Goal: Information Seeking & Learning: Find specific fact

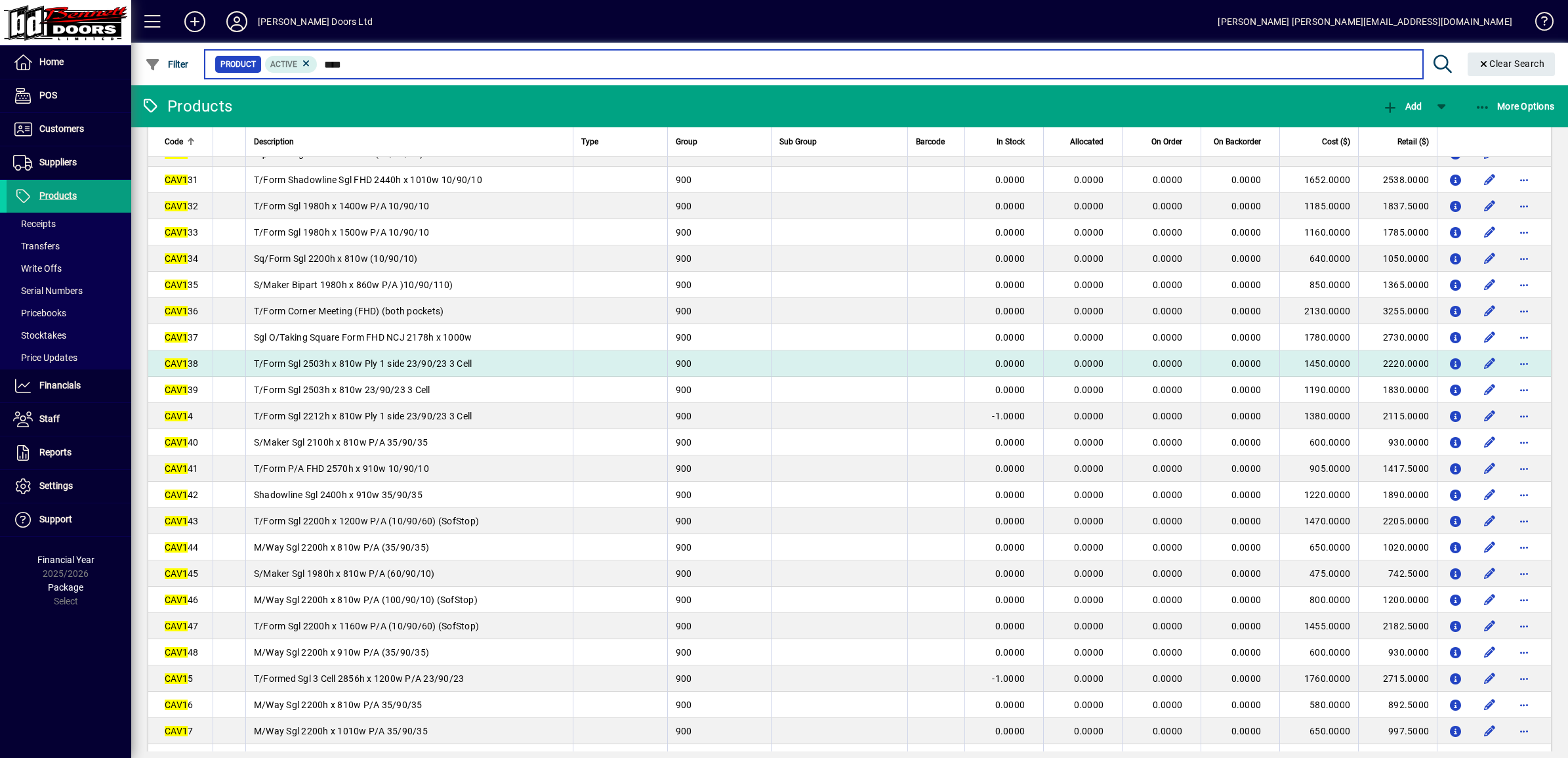
scroll to position [984, 0]
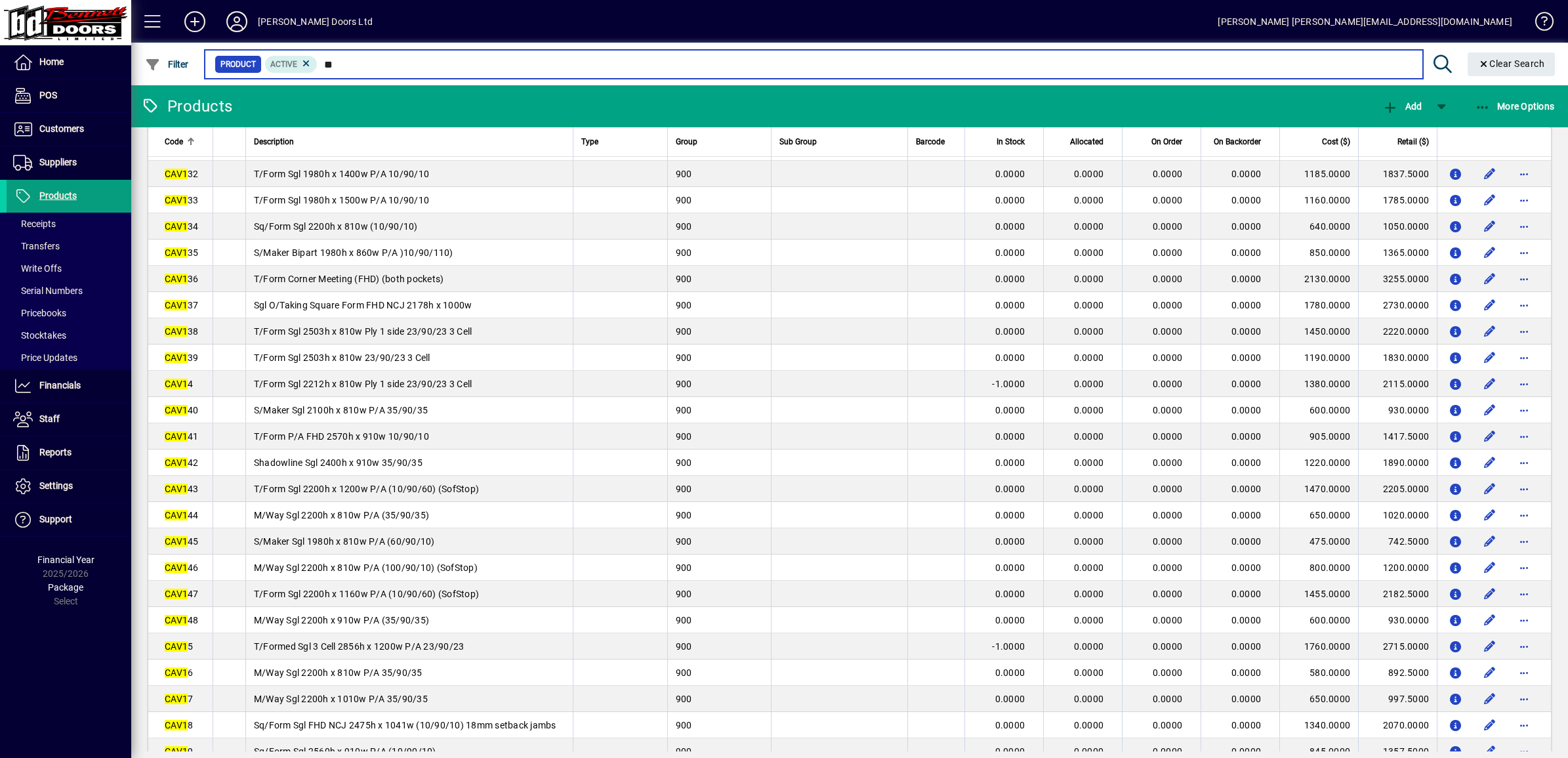
type input "*"
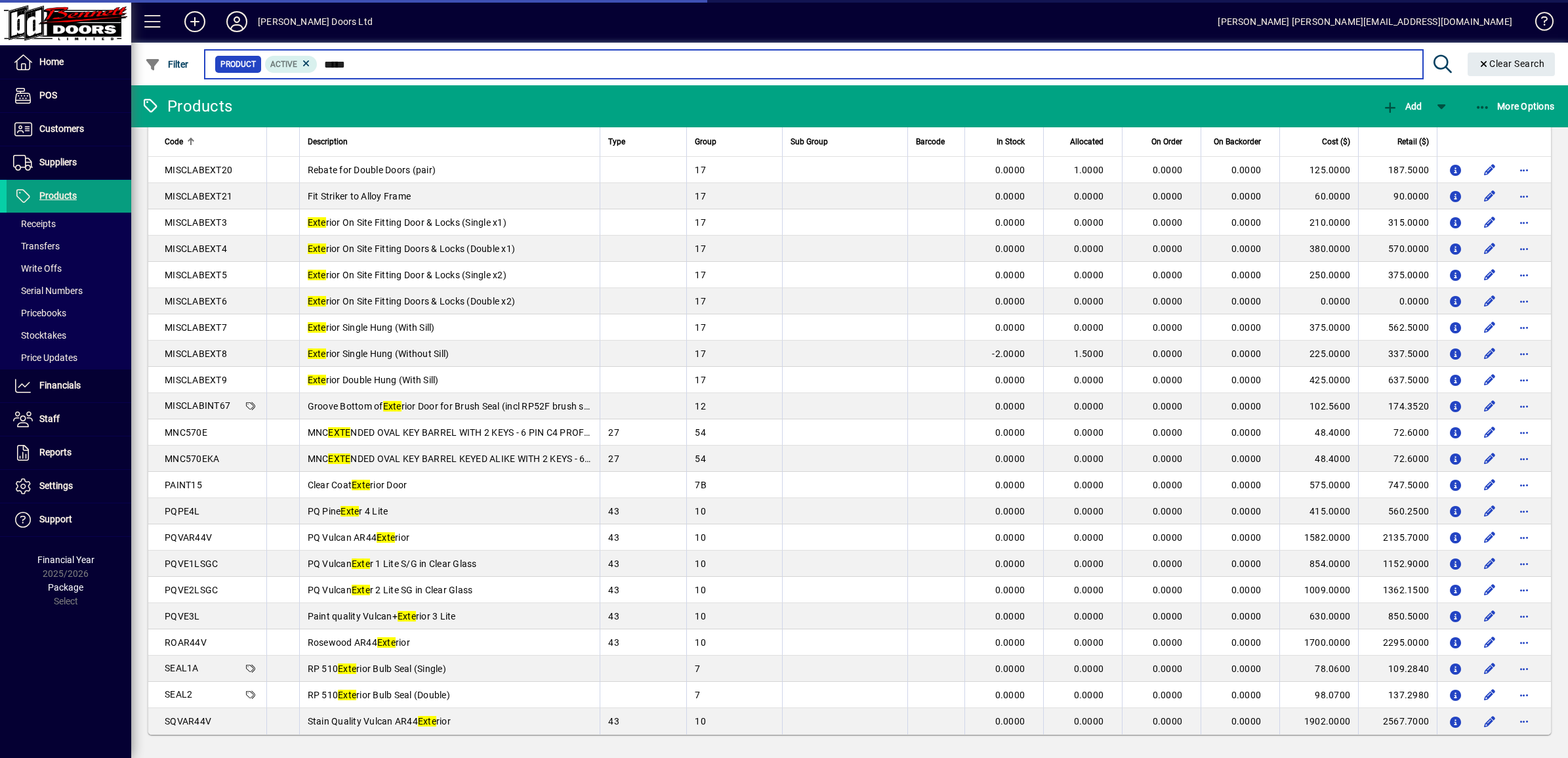
scroll to position [857, 0]
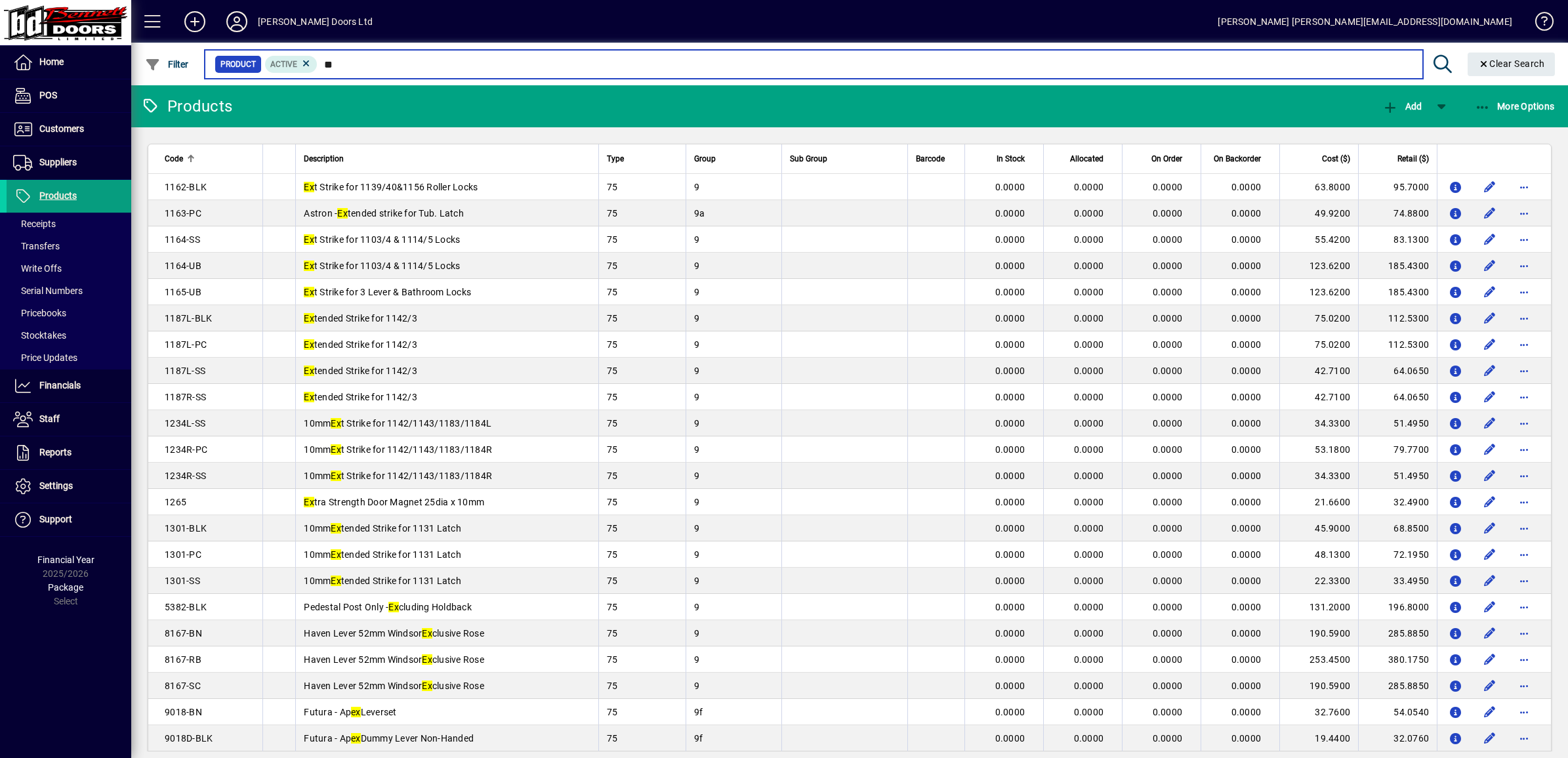
type input "*"
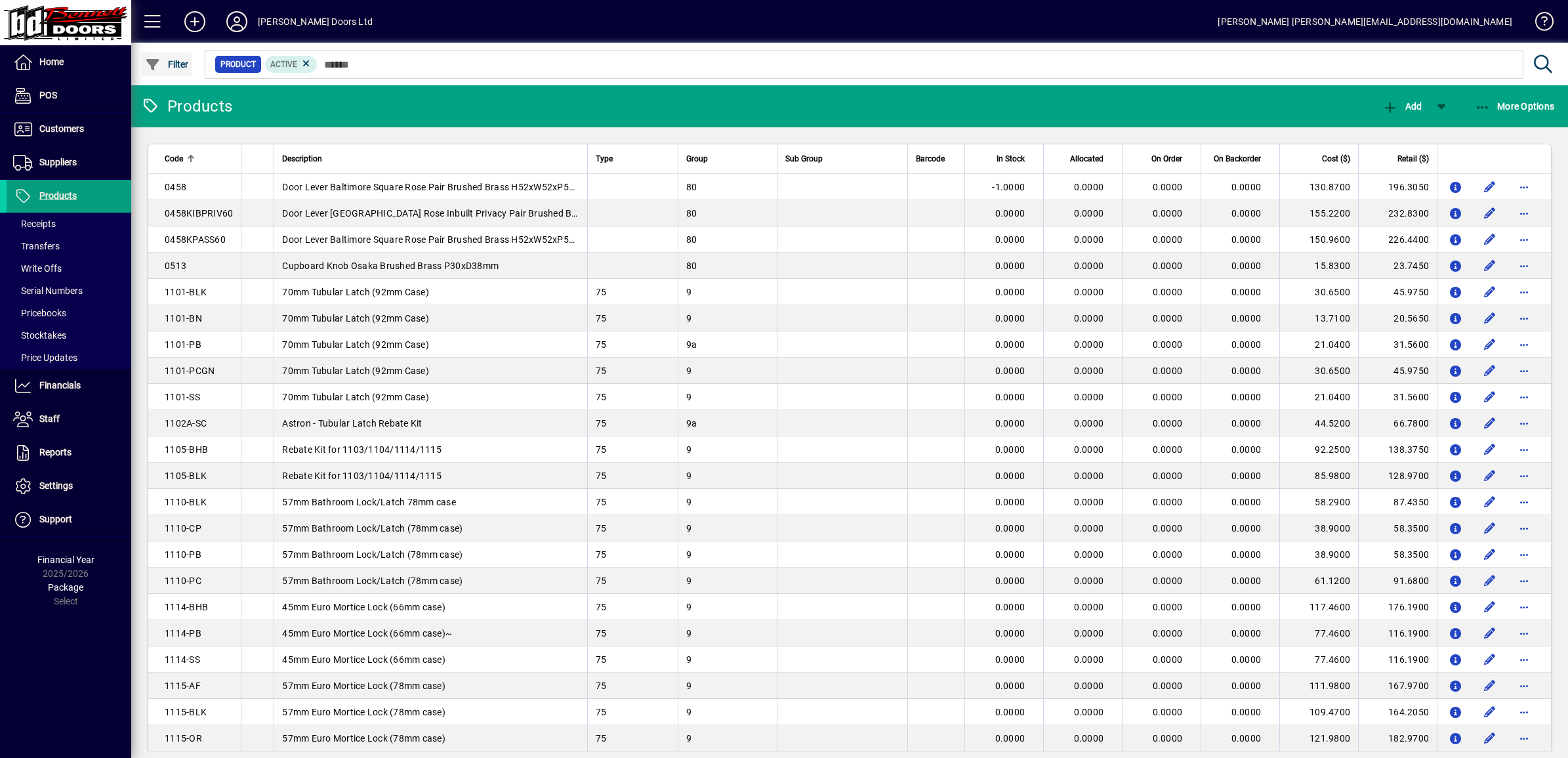
click at [153, 64] on icon "button" at bounding box center [153, 65] width 17 height 13
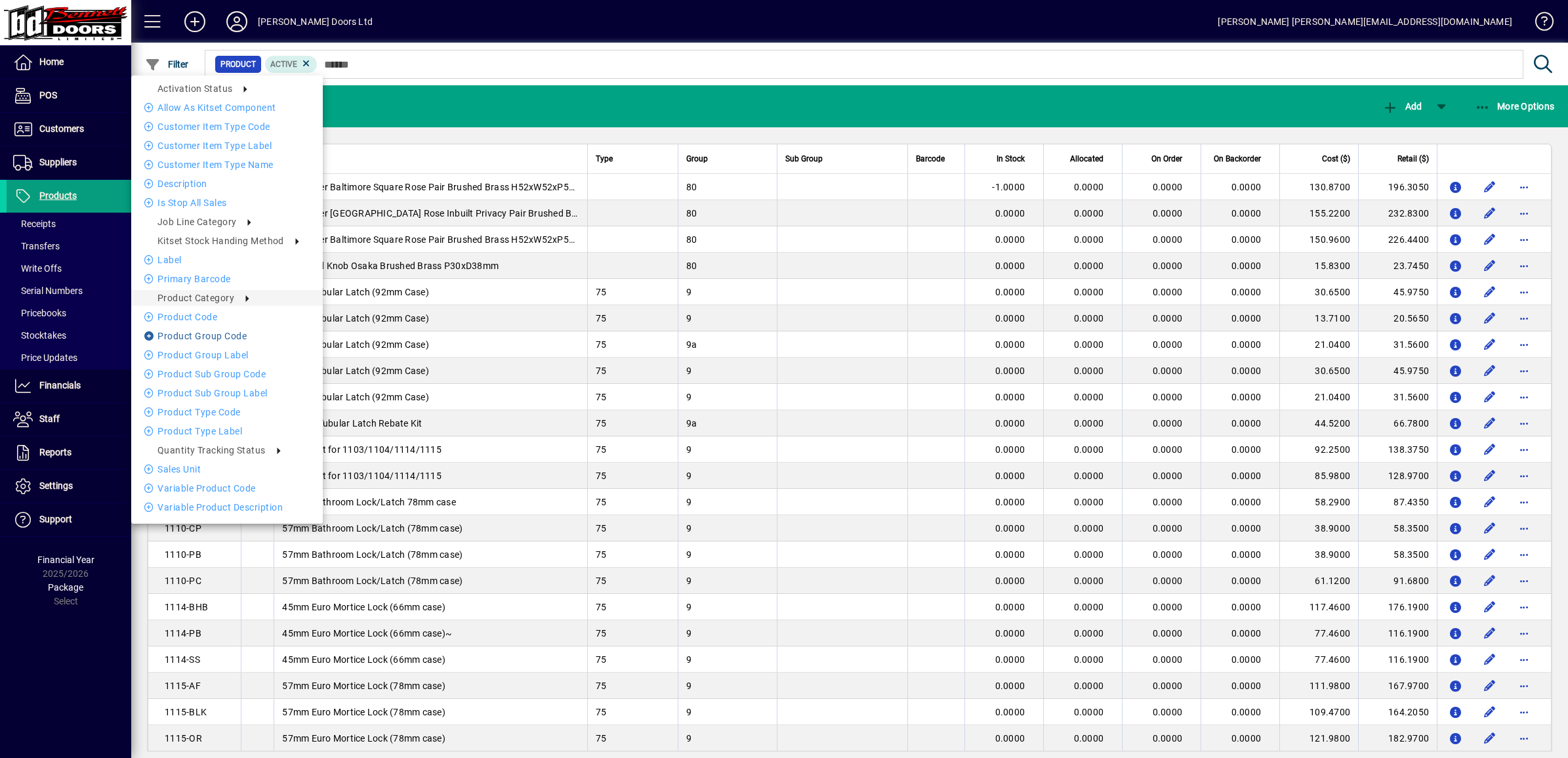
click at [220, 335] on li "Product Group Code" at bounding box center [226, 336] width 191 height 16
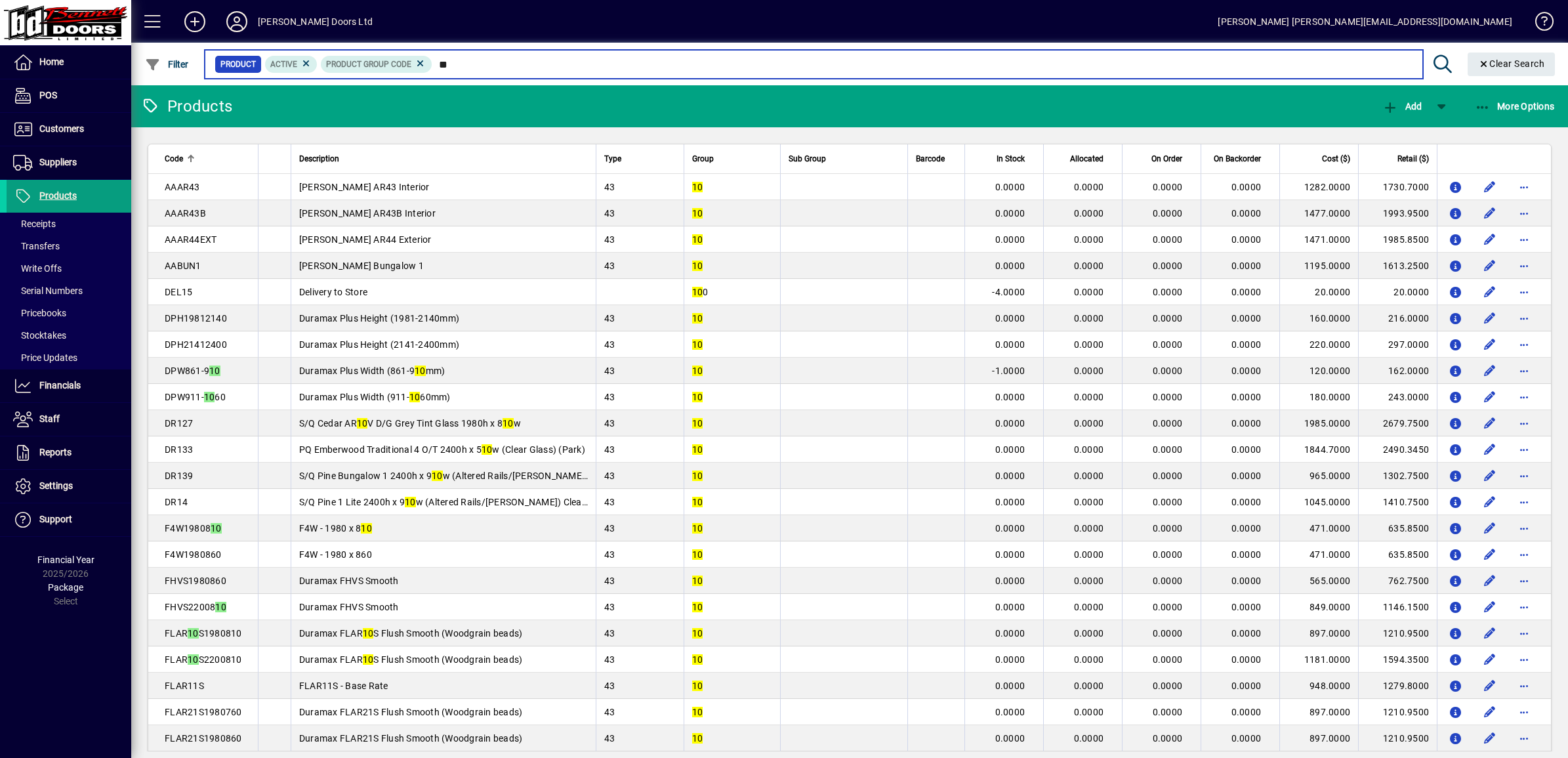
type input "*"
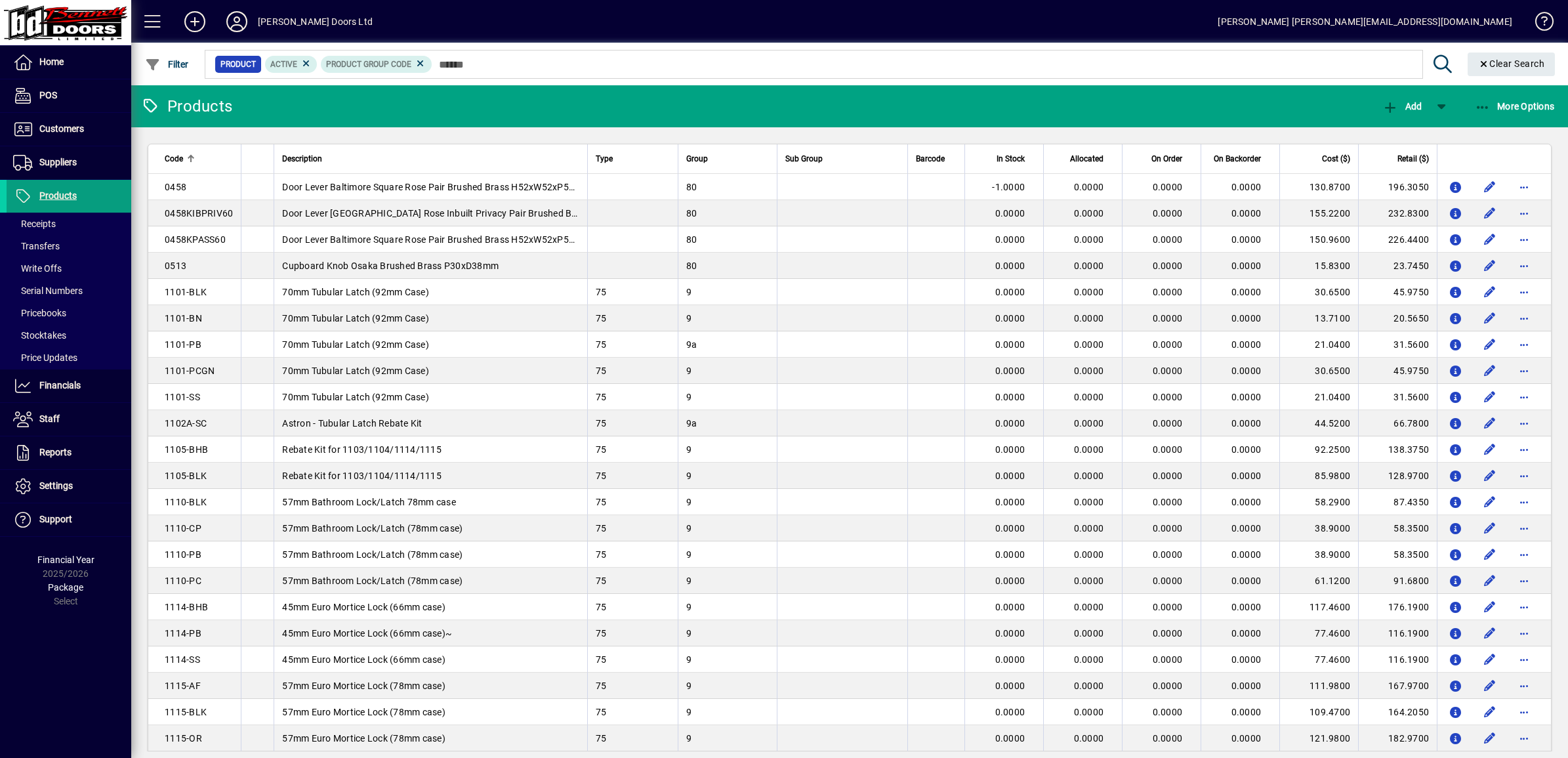
click at [236, 66] on span "Product" at bounding box center [238, 64] width 35 height 13
click at [420, 63] on icon at bounding box center [420, 64] width 12 height 12
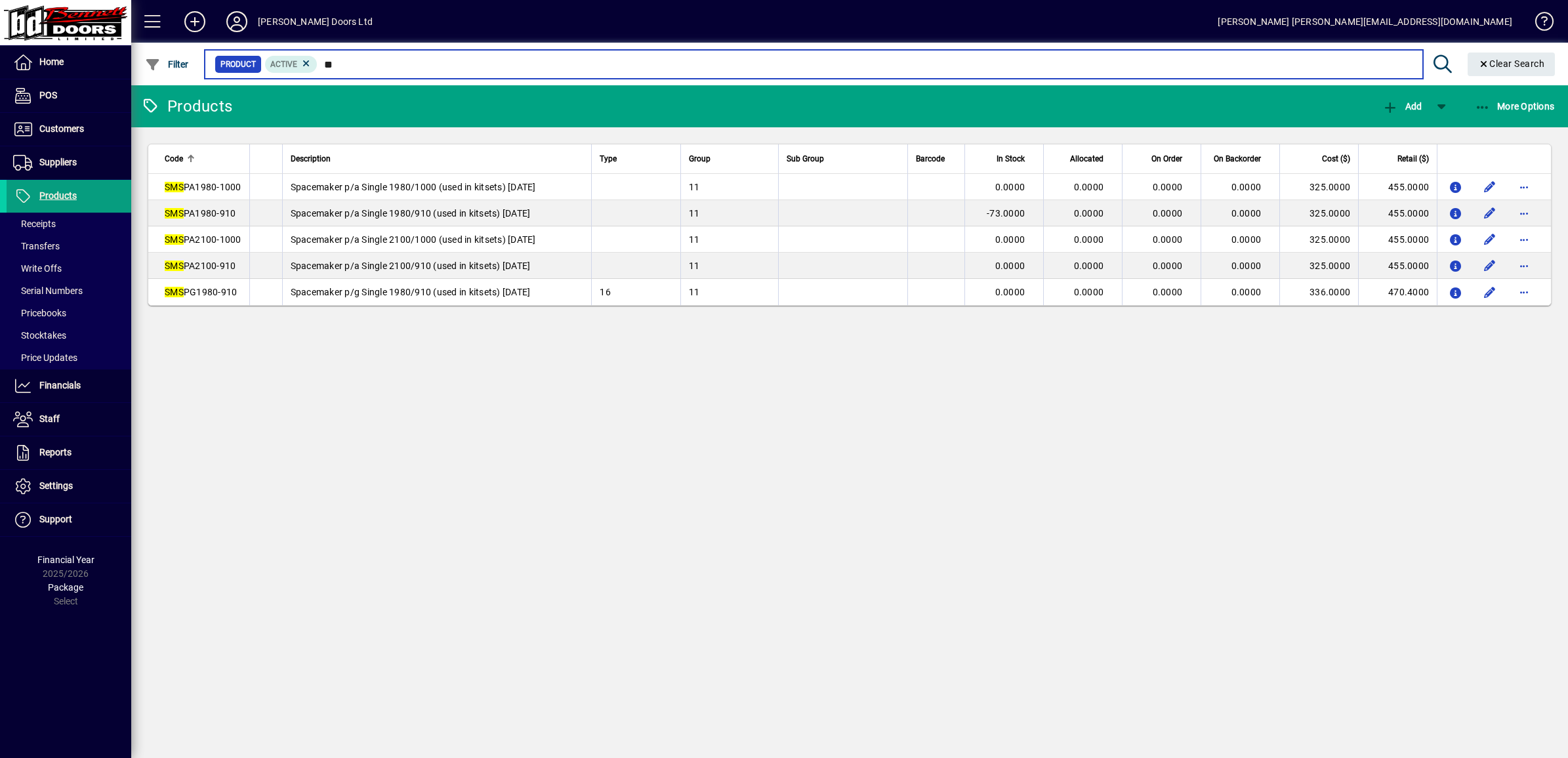
type input "*"
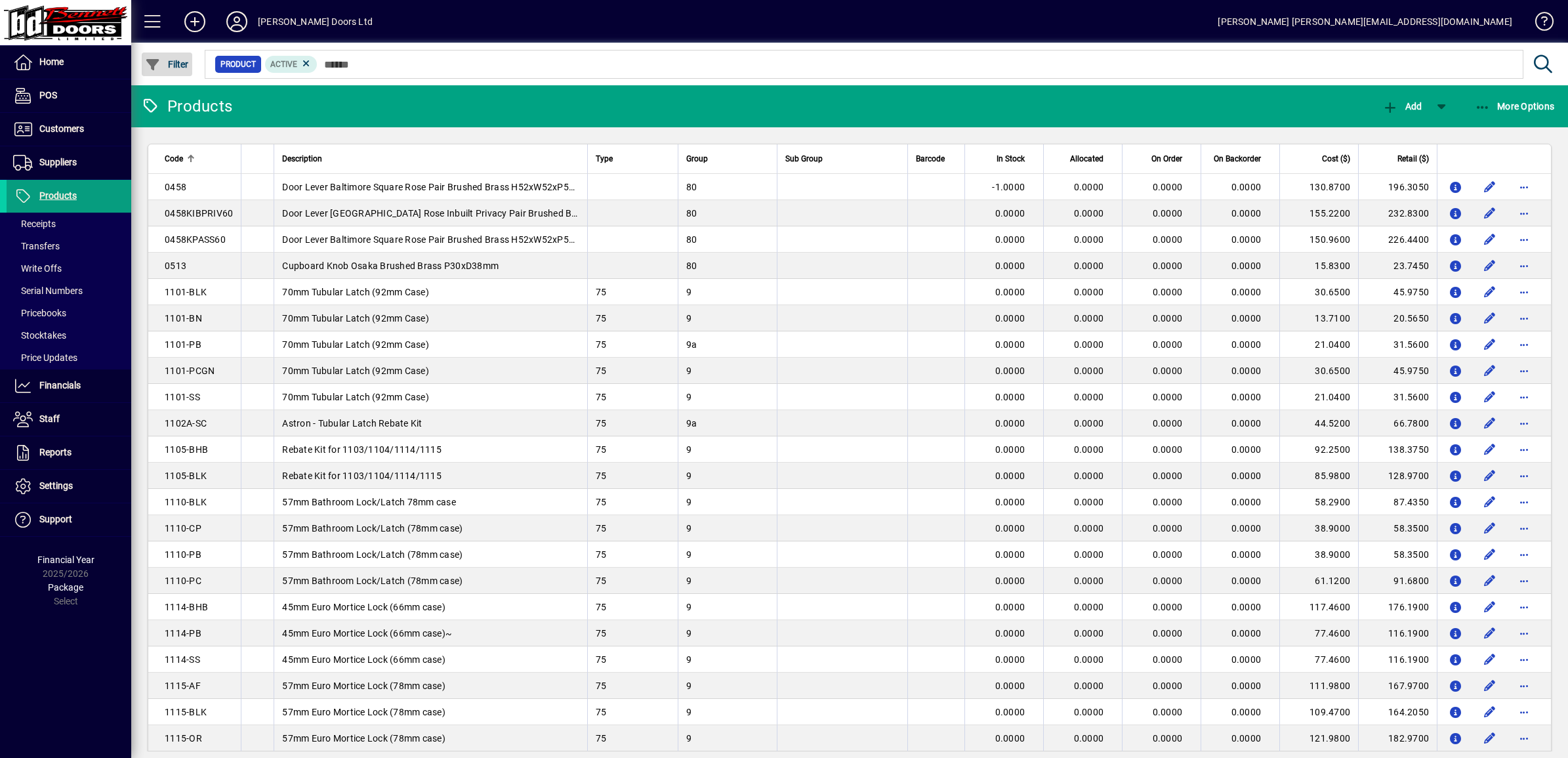
click at [151, 63] on icon "button" at bounding box center [153, 65] width 17 height 13
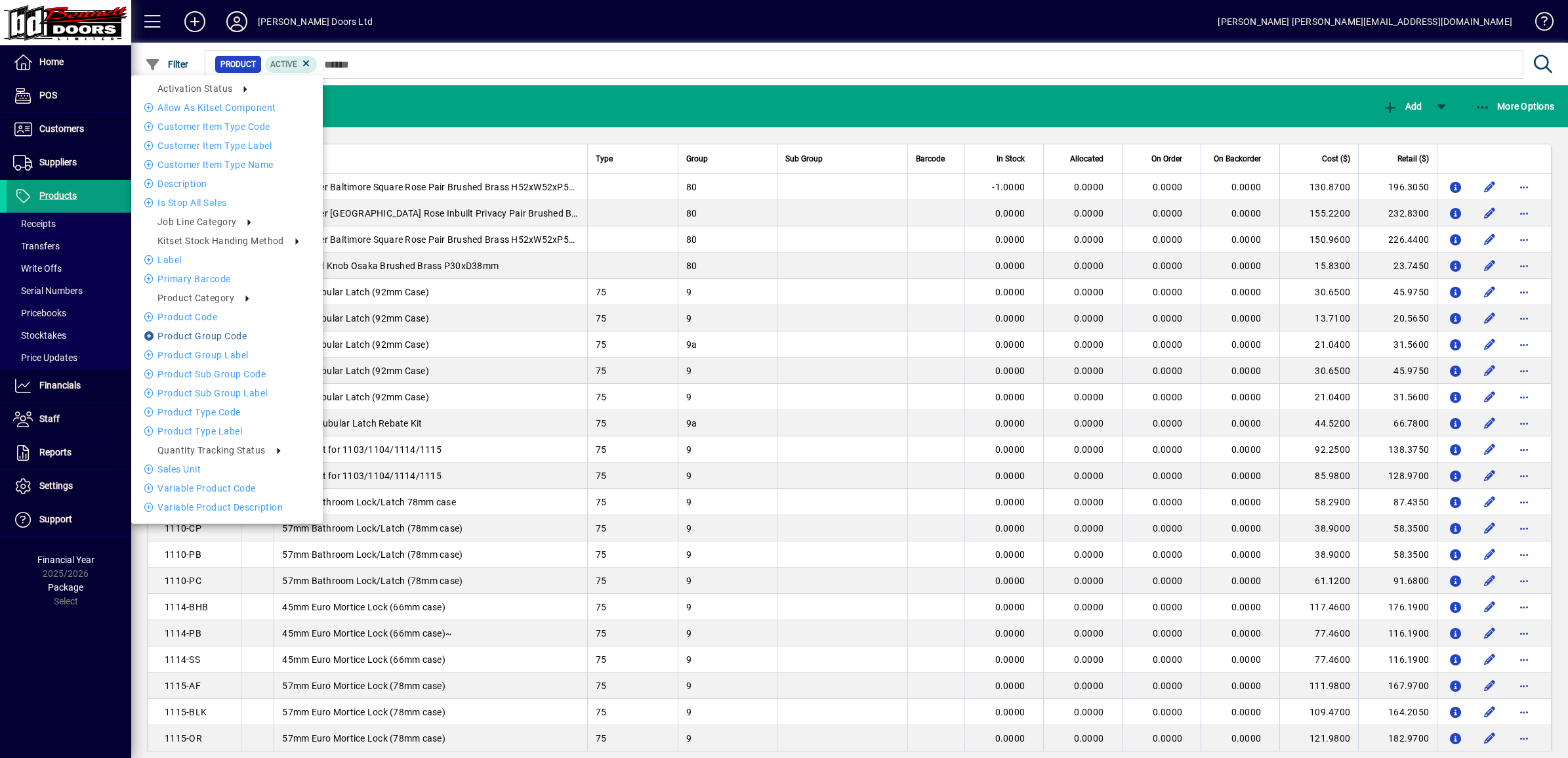
click at [204, 338] on li "Product Group Code" at bounding box center [226, 336] width 191 height 16
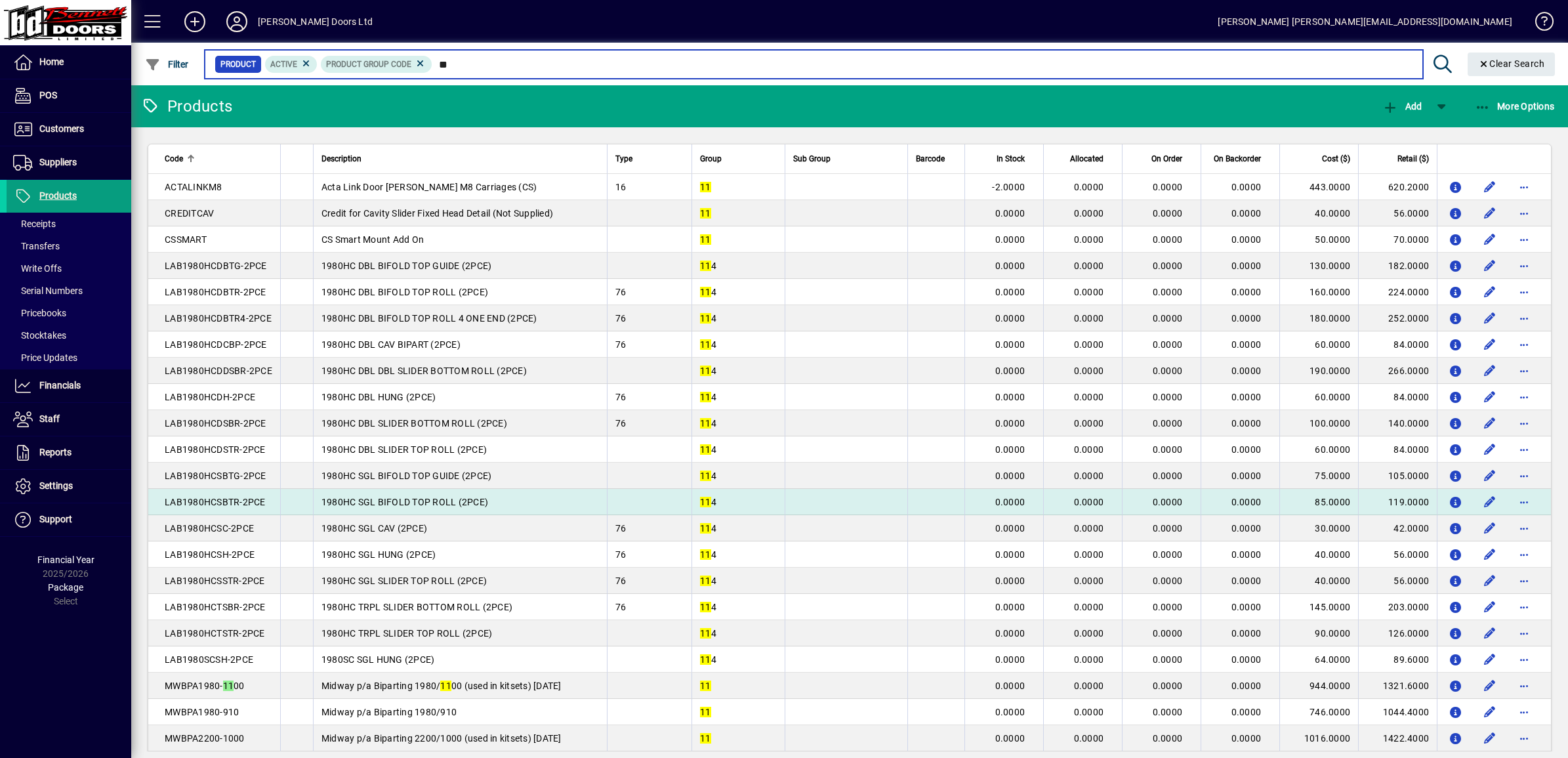
type input "*"
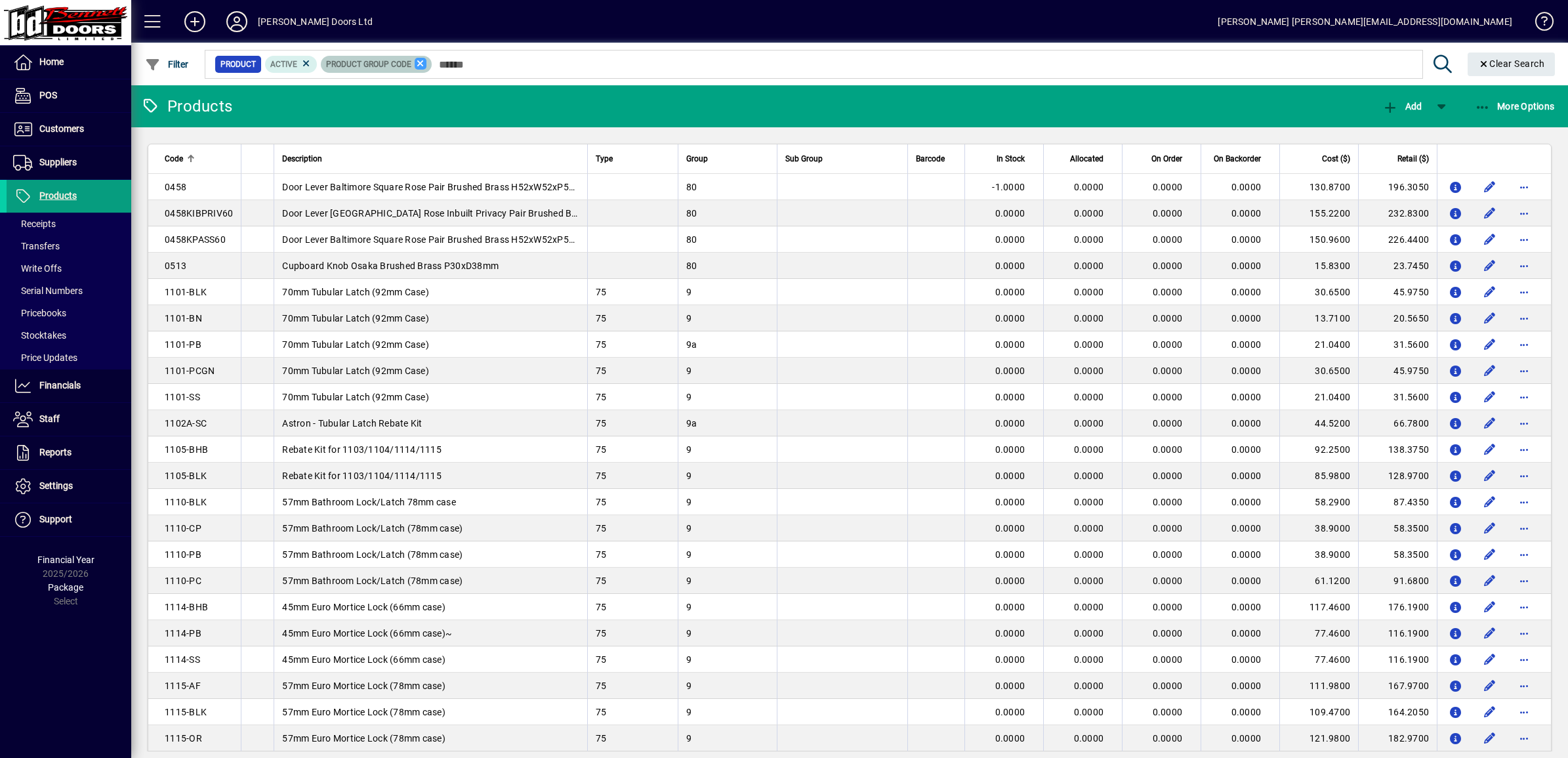
click at [418, 63] on icon at bounding box center [420, 64] width 12 height 12
